Goal: Find specific page/section

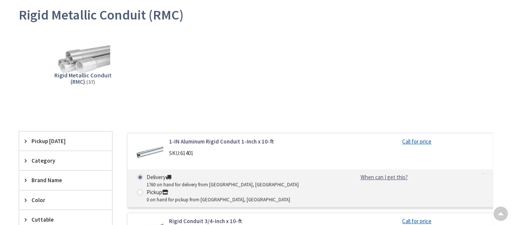
click at [81, 73] on span "Rigid Metallic Conduit (RMC)" at bounding box center [82, 78] width 57 height 14
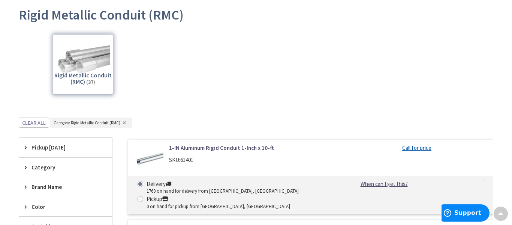
scroll to position [225, 0]
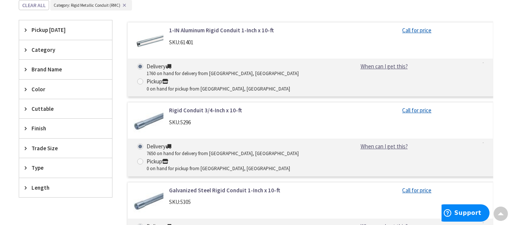
click at [40, 114] on div "Cuttable" at bounding box center [65, 108] width 93 height 19
click at [42, 107] on span "Cuttable" at bounding box center [62, 109] width 61 height 8
click at [42, 122] on div "Finish" at bounding box center [65, 128] width 93 height 19
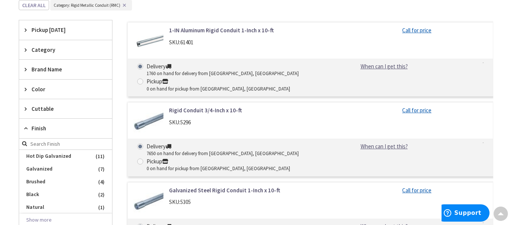
click at [42, 122] on div "Finish" at bounding box center [65, 129] width 93 height 20
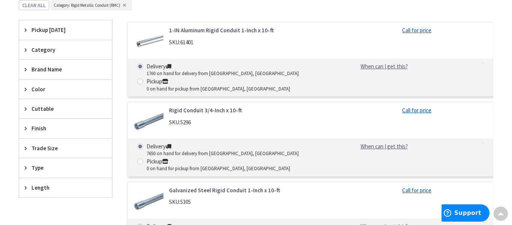
click at [41, 138] on div "Trade Size" at bounding box center [65, 147] width 93 height 19
click at [41, 138] on div "Trade Size" at bounding box center [65, 148] width 93 height 20
click at [39, 174] on div "Type" at bounding box center [65, 167] width 93 height 19
click at [39, 172] on div "Type" at bounding box center [65, 168] width 93 height 20
click at [43, 194] on div "Length" at bounding box center [65, 187] width 93 height 19
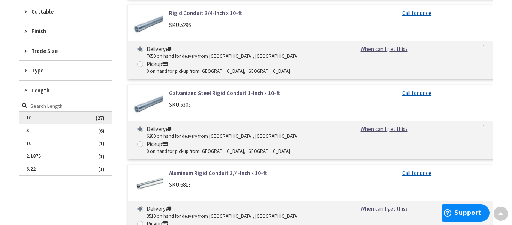
scroll to position [323, 0]
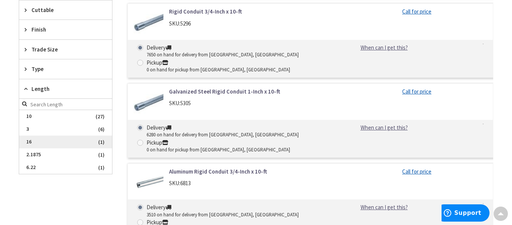
click at [43, 143] on span "16" at bounding box center [65, 141] width 93 height 13
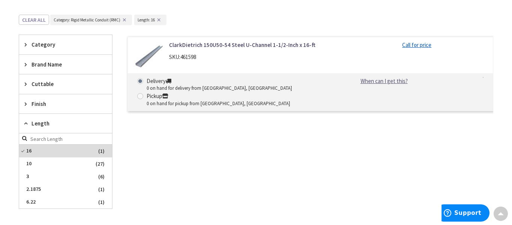
scroll to position [209, 0]
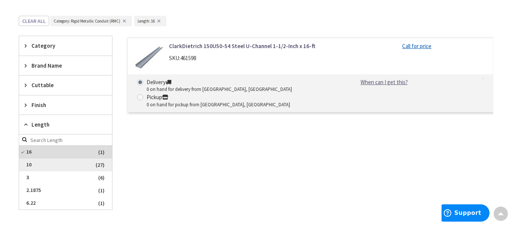
click at [53, 164] on span "10" at bounding box center [65, 164] width 93 height 13
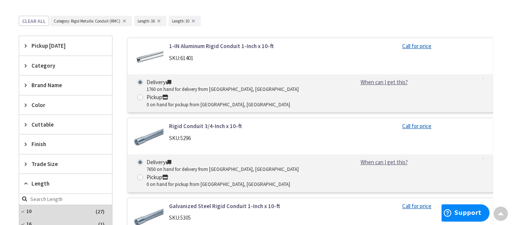
scroll to position [231, 0]
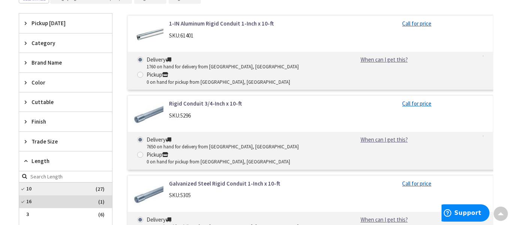
click at [54, 185] on span "10" at bounding box center [65, 188] width 93 height 13
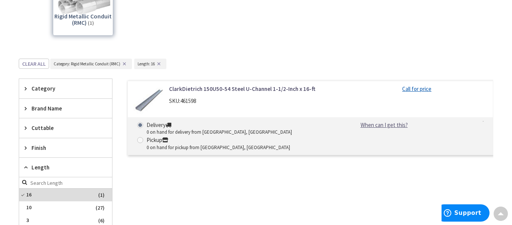
scroll to position [167, 0]
click at [84, 207] on span "10" at bounding box center [65, 206] width 93 height 13
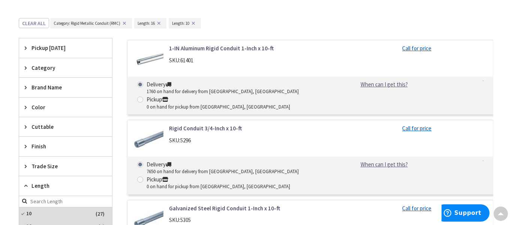
scroll to position [232, 0]
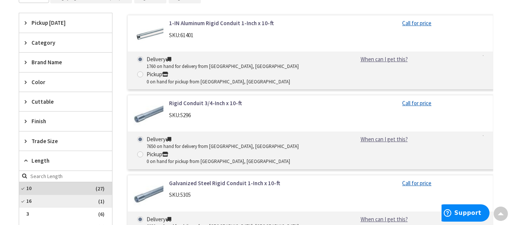
click at [52, 200] on span "16" at bounding box center [65, 201] width 93 height 13
click at [38, 44] on span "Category" at bounding box center [62, 43] width 61 height 8
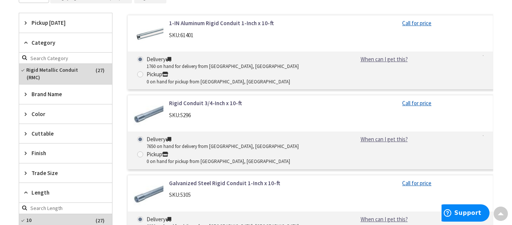
click at [38, 44] on span "Category" at bounding box center [62, 43] width 61 height 8
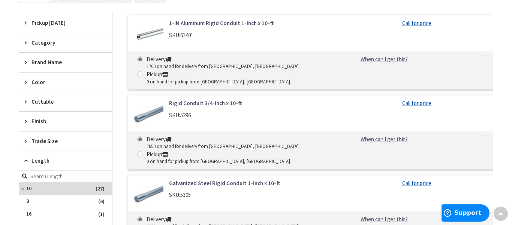
click at [46, 27] on div "Pickup [DATE]" at bounding box center [65, 22] width 93 height 19
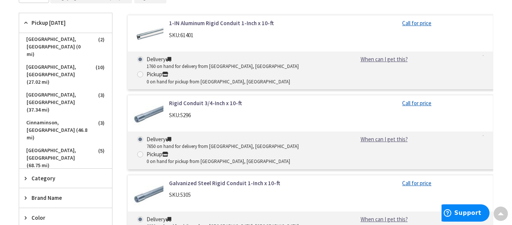
click at [46, 27] on div "Pickup [DATE]" at bounding box center [65, 23] width 93 height 20
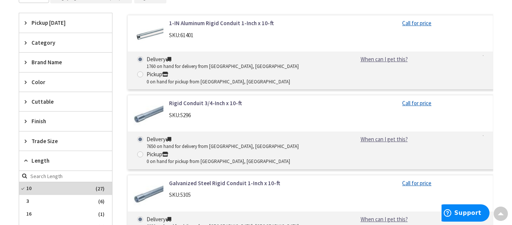
click at [42, 41] on span "Category" at bounding box center [62, 43] width 61 height 8
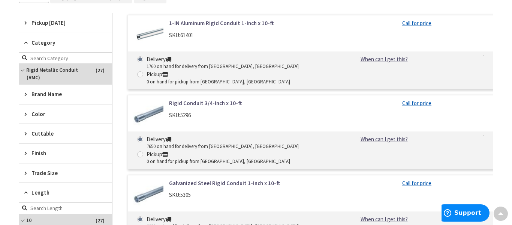
click at [44, 48] on div "Category" at bounding box center [65, 43] width 93 height 20
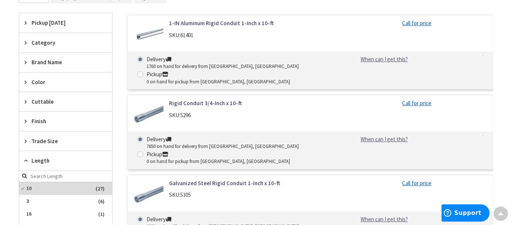
click at [48, 69] on div "Brand Name" at bounding box center [65, 62] width 93 height 19
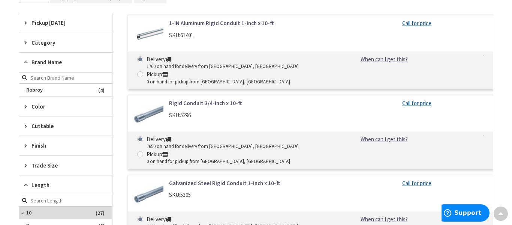
click at [48, 69] on div "Brand Name" at bounding box center [65, 63] width 93 height 20
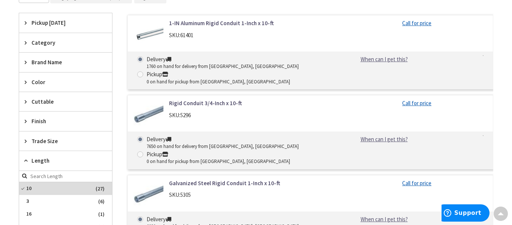
click at [47, 78] on span "Color" at bounding box center [62, 82] width 61 height 8
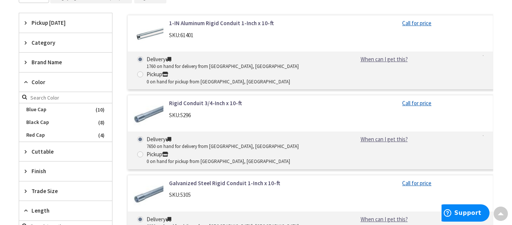
click at [47, 78] on span "Color" at bounding box center [62, 82] width 61 height 8
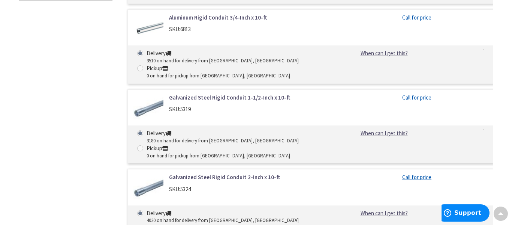
scroll to position [479, 0]
